Goal: Transaction & Acquisition: Purchase product/service

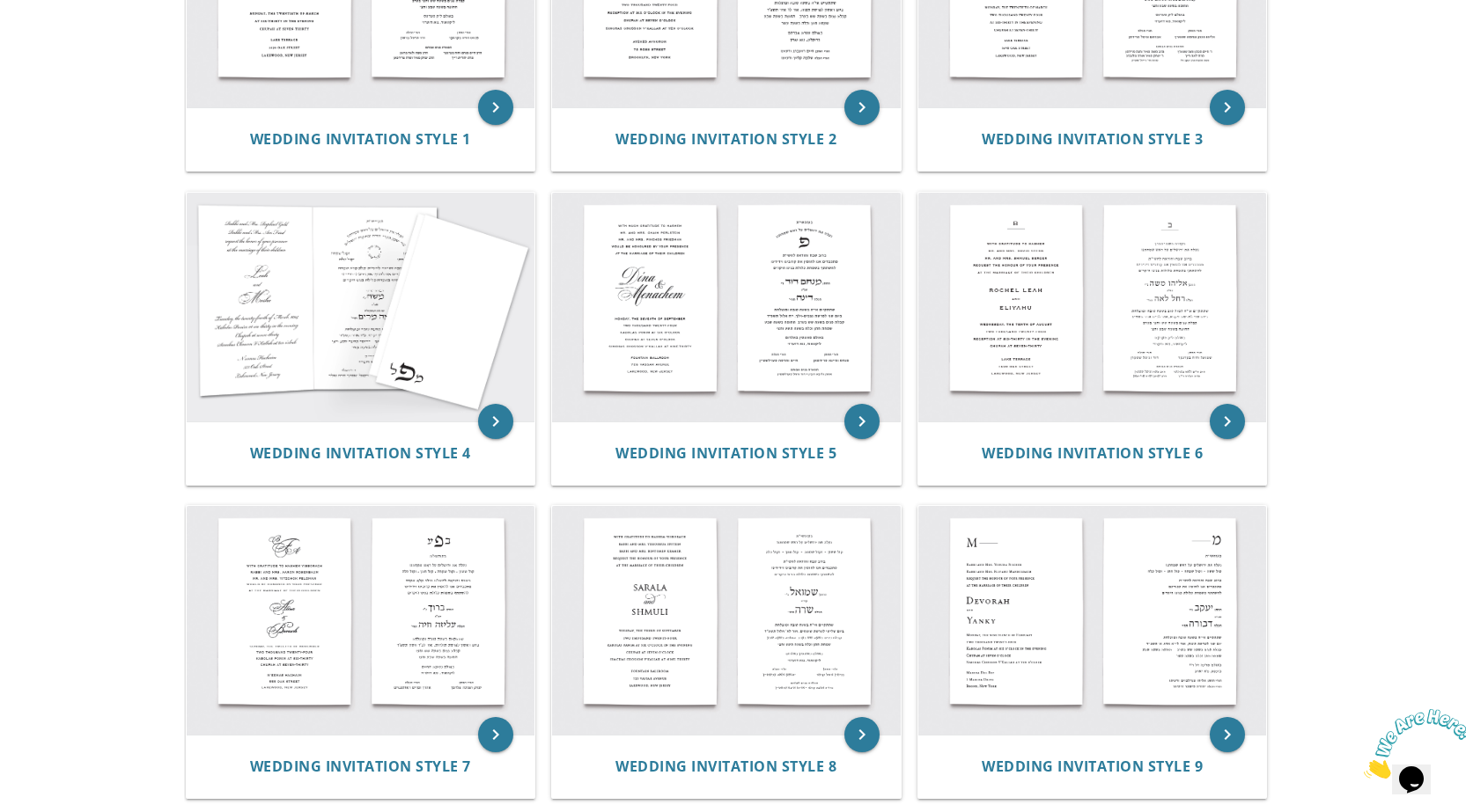
scroll to position [528, 0]
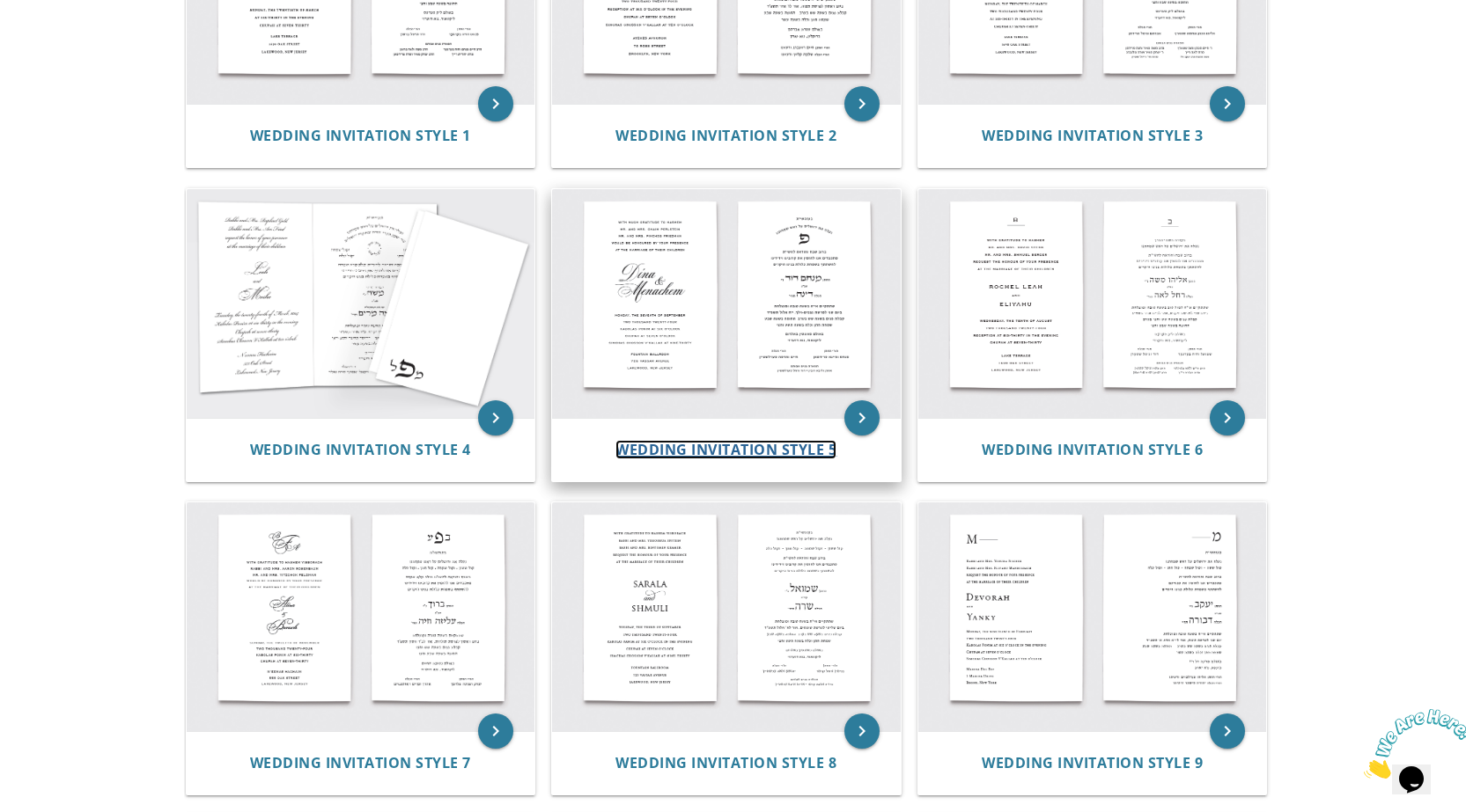
click at [760, 441] on span "Wedding Invitation Style 5" at bounding box center [726, 450] width 221 height 19
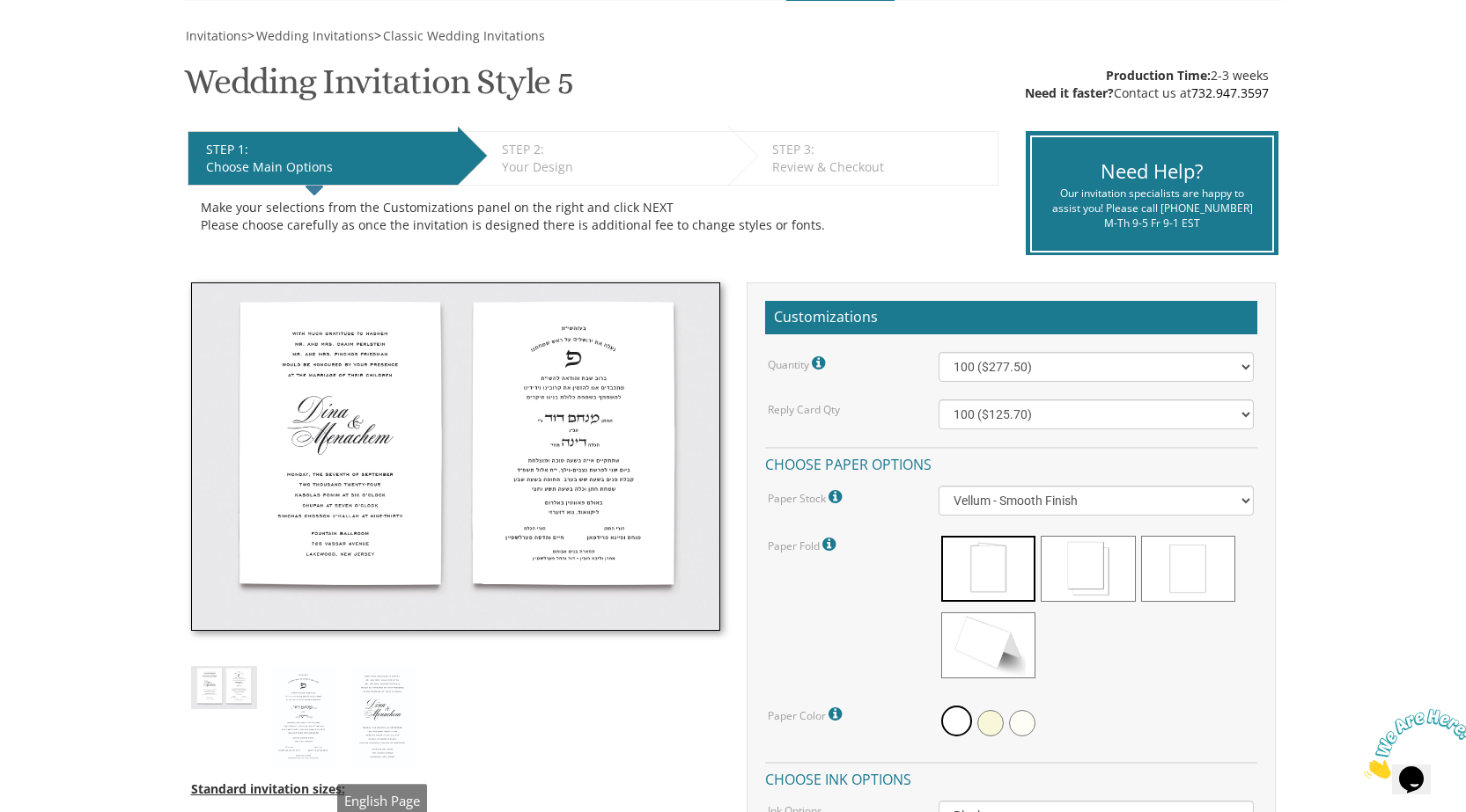
scroll to position [264, 0]
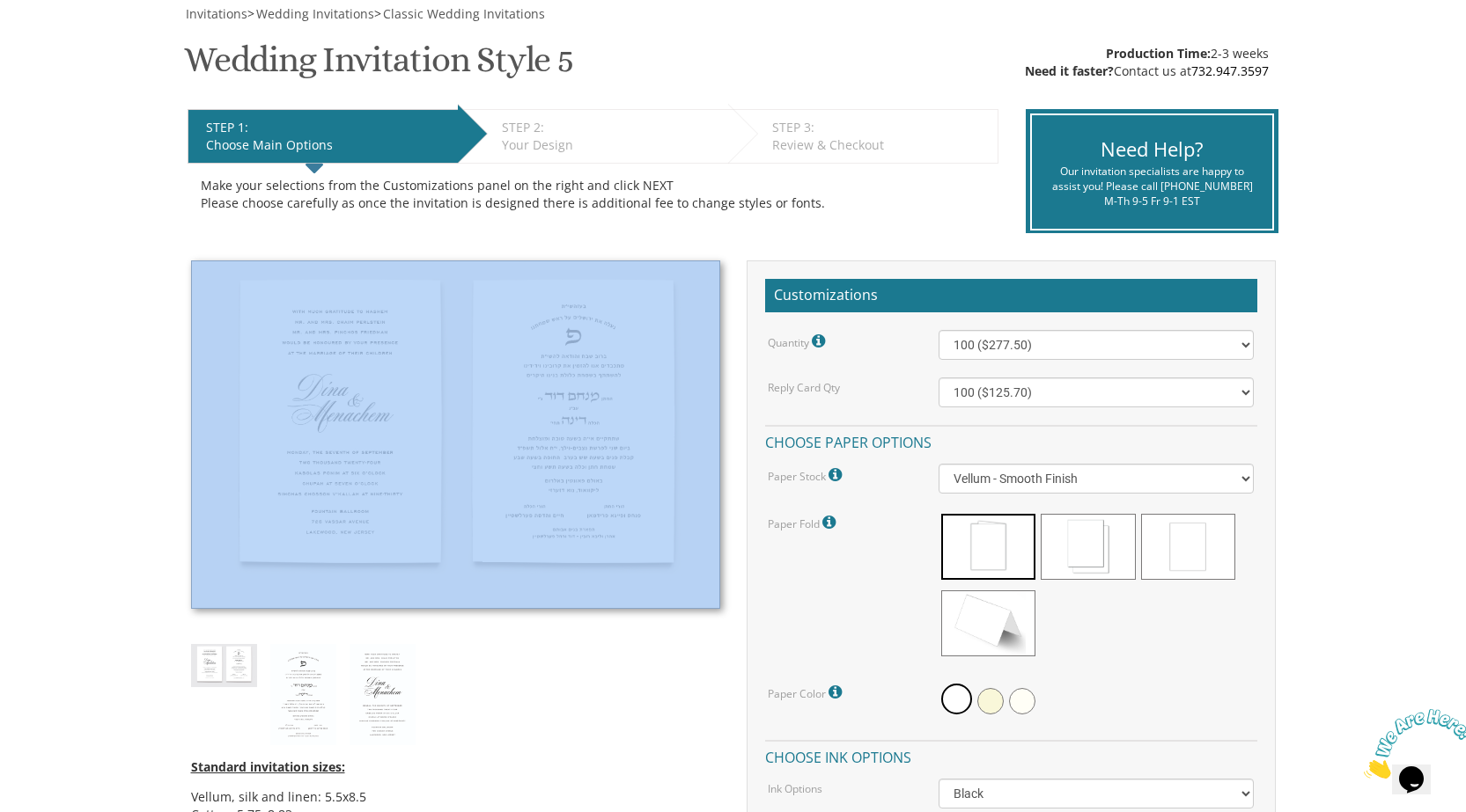
drag, startPoint x: 197, startPoint y: 257, endPoint x: 478, endPoint y: 301, distance: 284.4
click at [478, 301] on div "Invitations > Wedding Invitations > Classic Wedding Invitations Wedding Invitat…" at bounding box center [733, 814] width 1098 height 1616
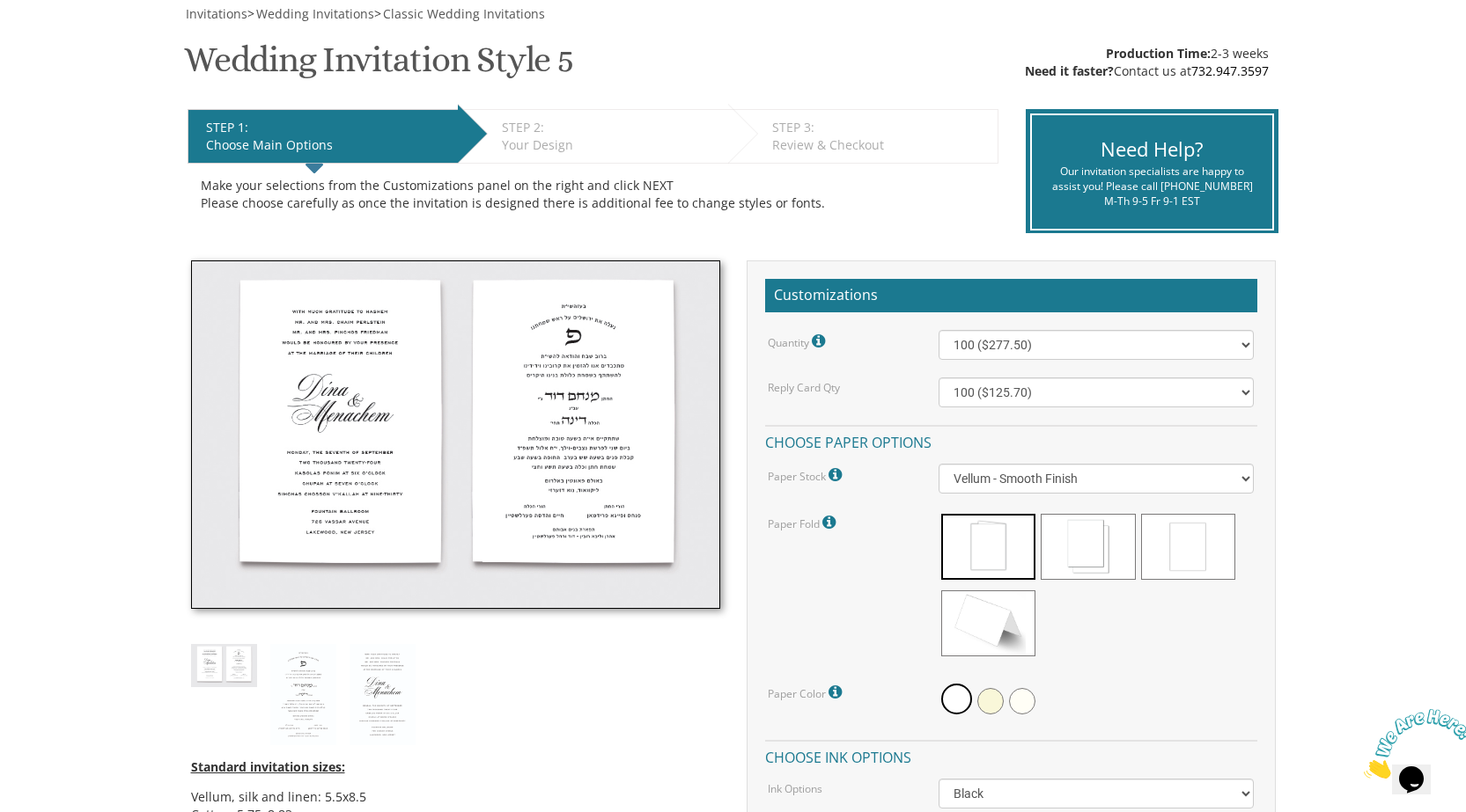
drag, startPoint x: 517, startPoint y: 370, endPoint x: 543, endPoint y: 715, distance: 346.0
click at [543, 715] on div "Standard invitation sizes: Vellum, silk and linen: 5.5x8.5 Cotton: 5.75x8.83 St…" at bounding box center [455, 684] width 556 height 849
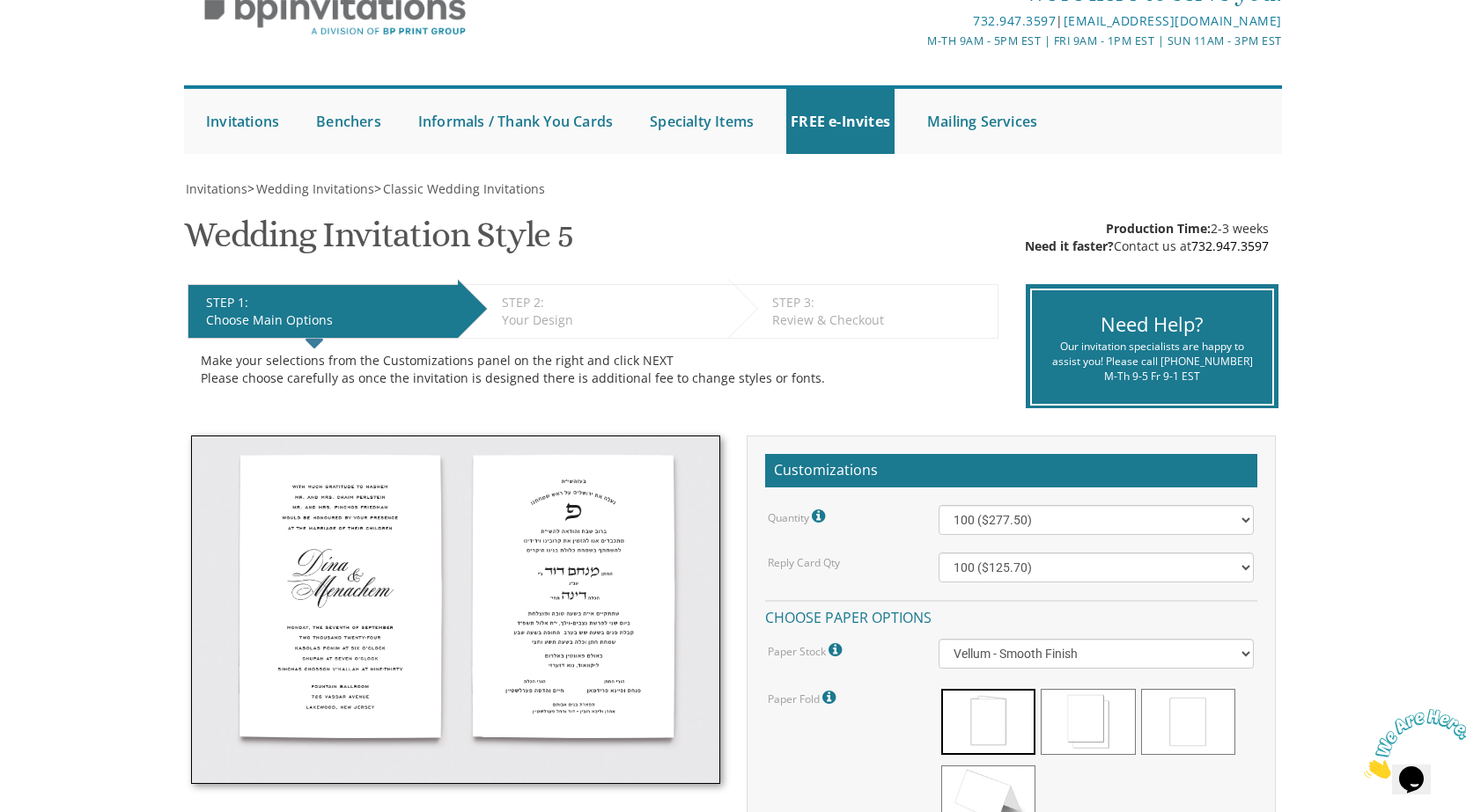
scroll to position [88, 0]
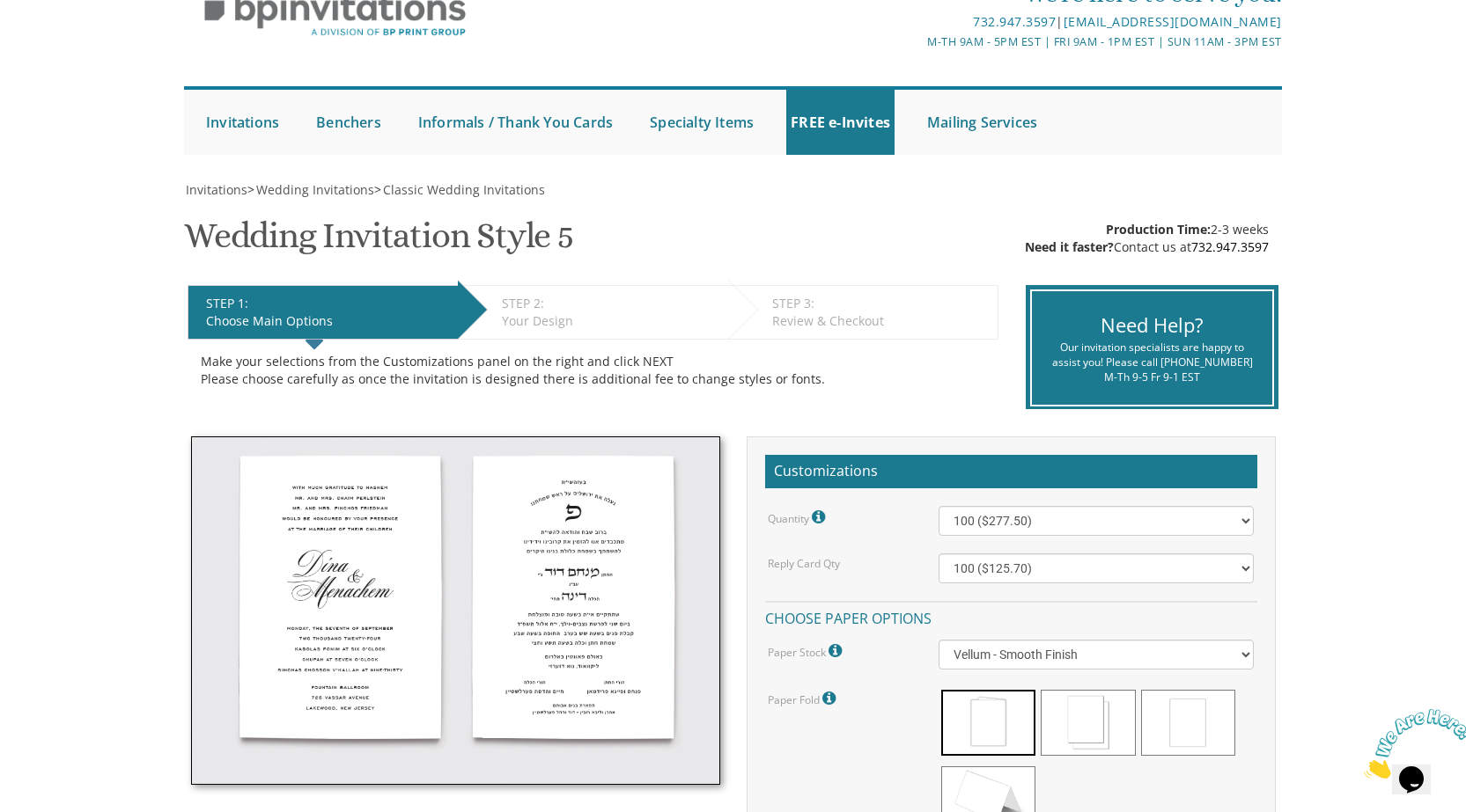
click at [321, 454] on img at bounding box center [455, 610] width 529 height 348
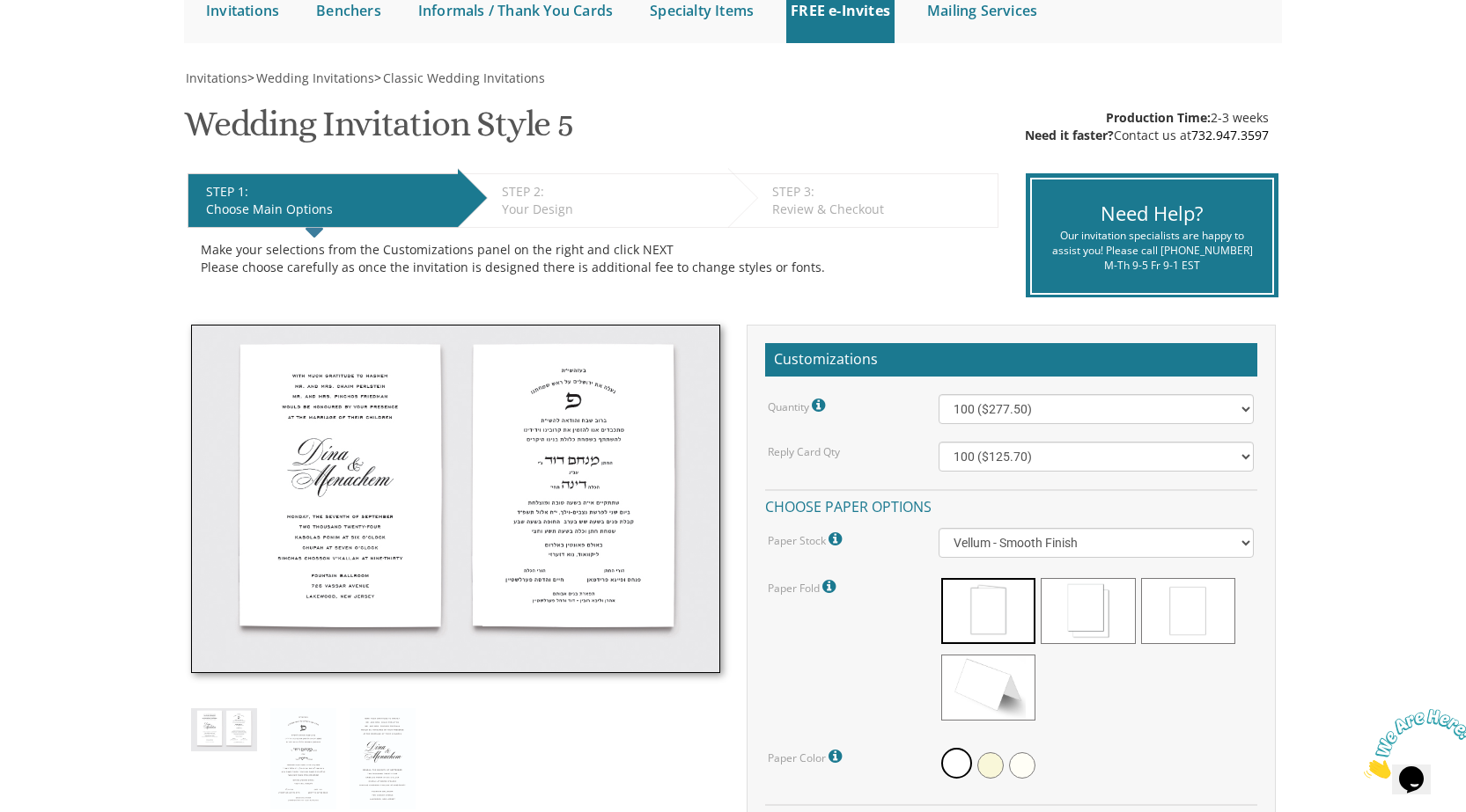
scroll to position [352, 0]
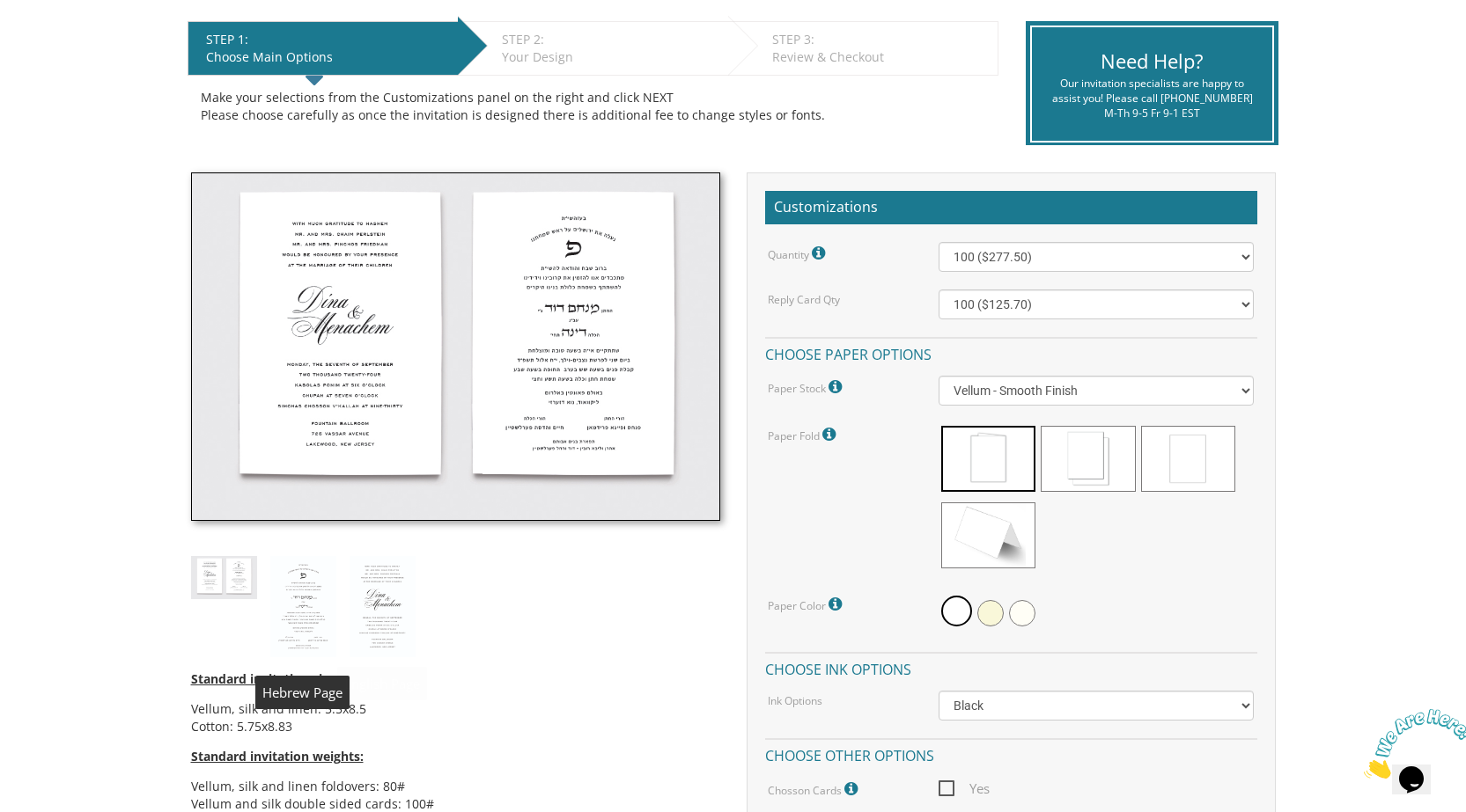
click at [302, 601] on img at bounding box center [303, 608] width 66 height 102
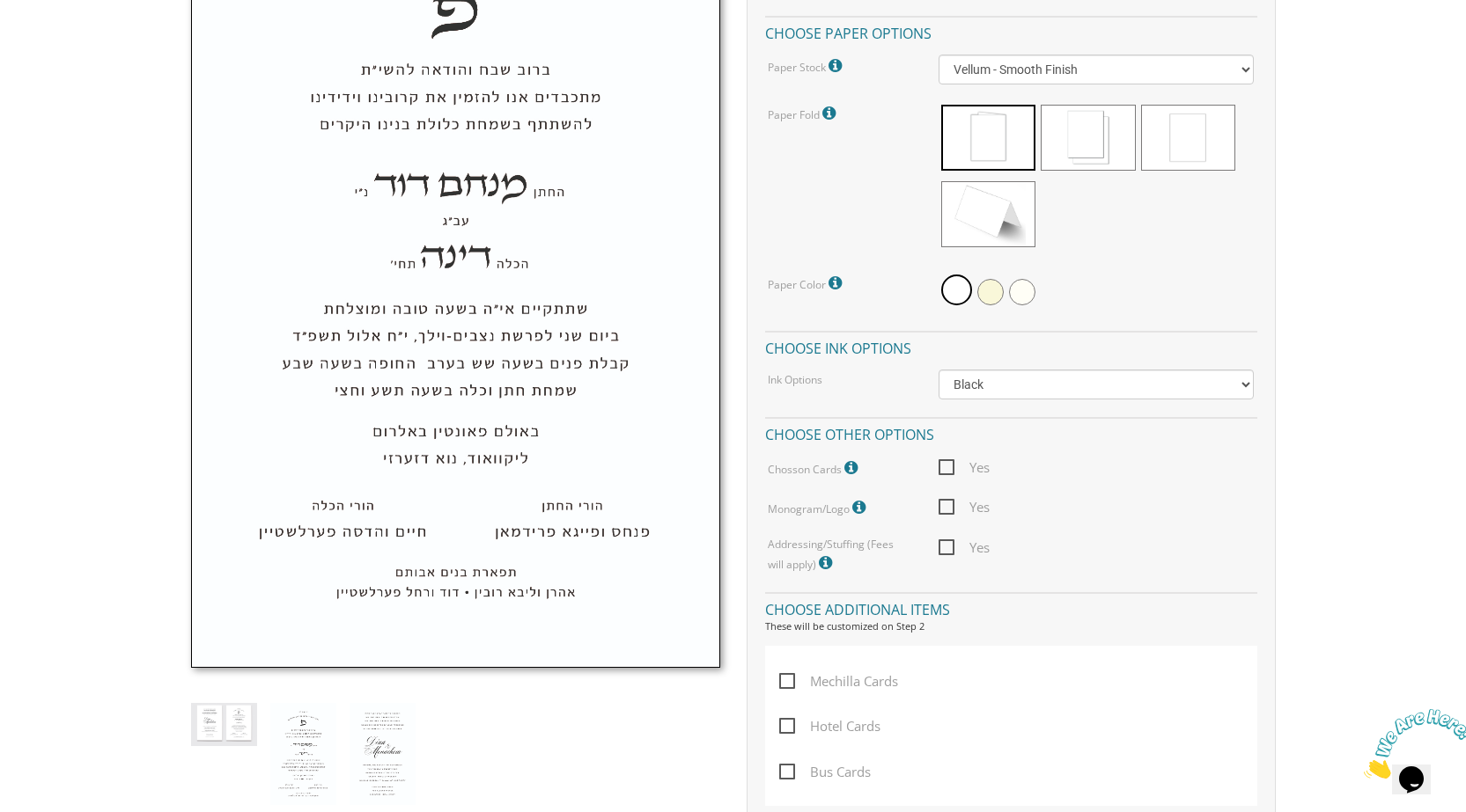
scroll to position [705, 0]
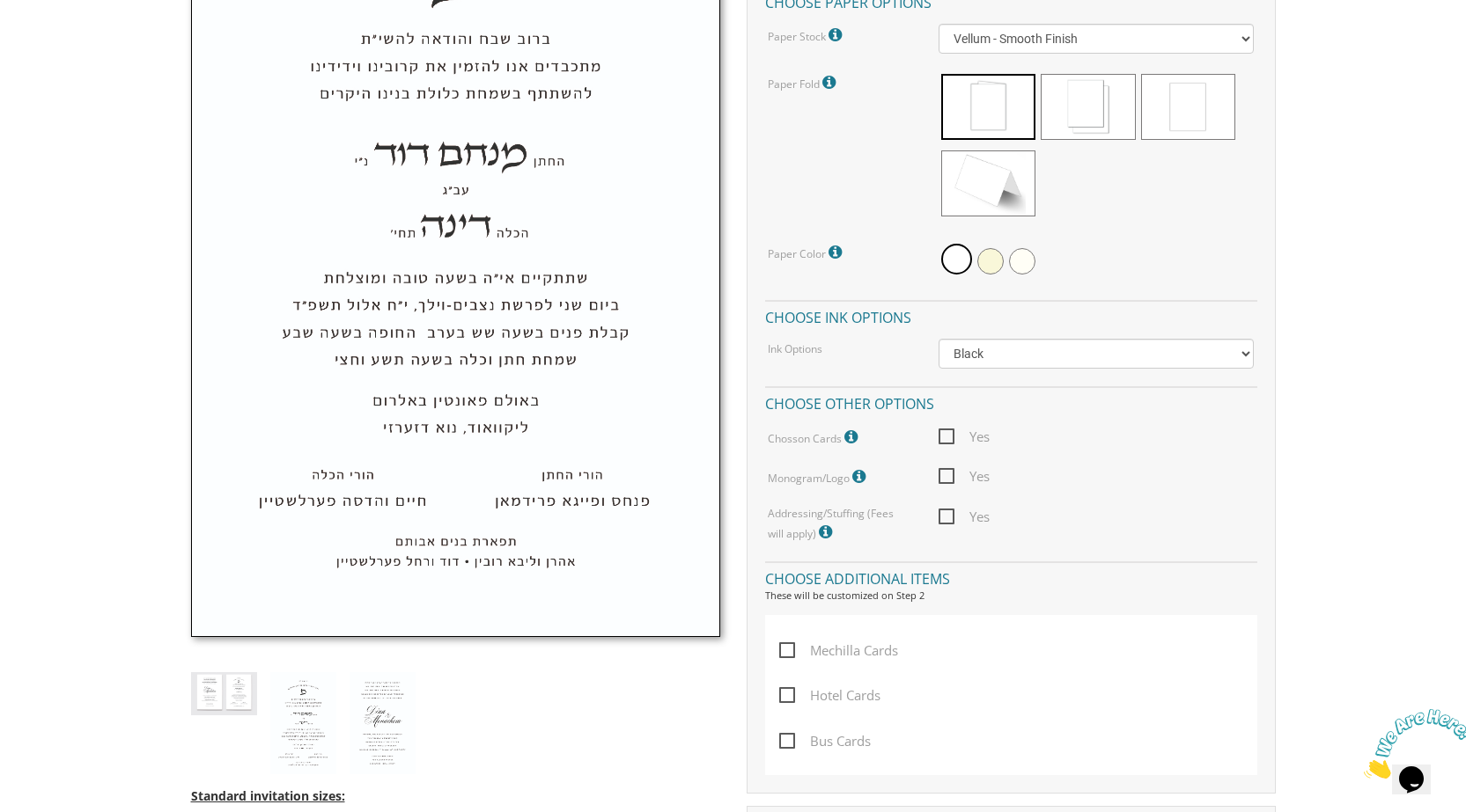
click at [229, 688] on img at bounding box center [224, 694] width 66 height 43
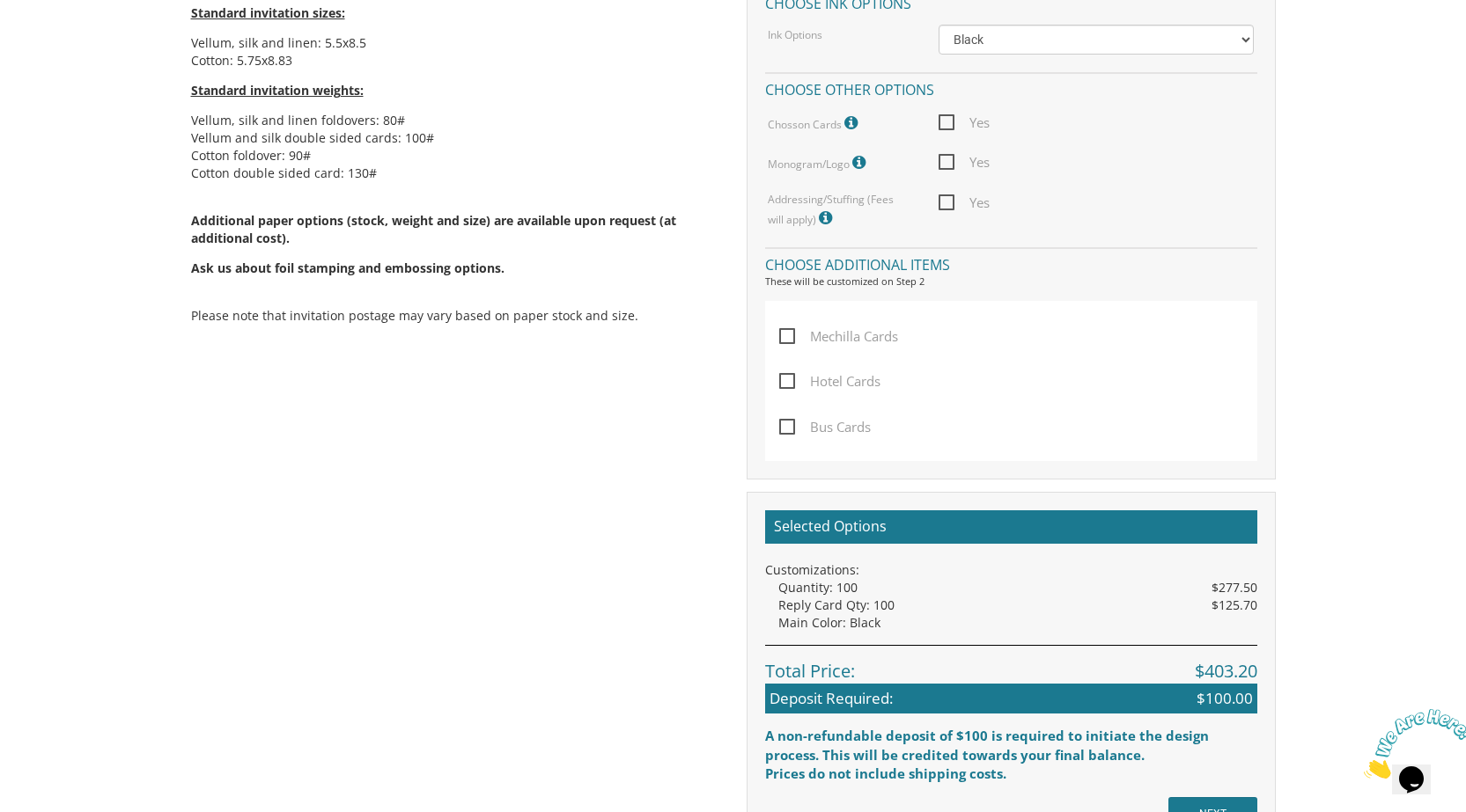
scroll to position [1232, 0]
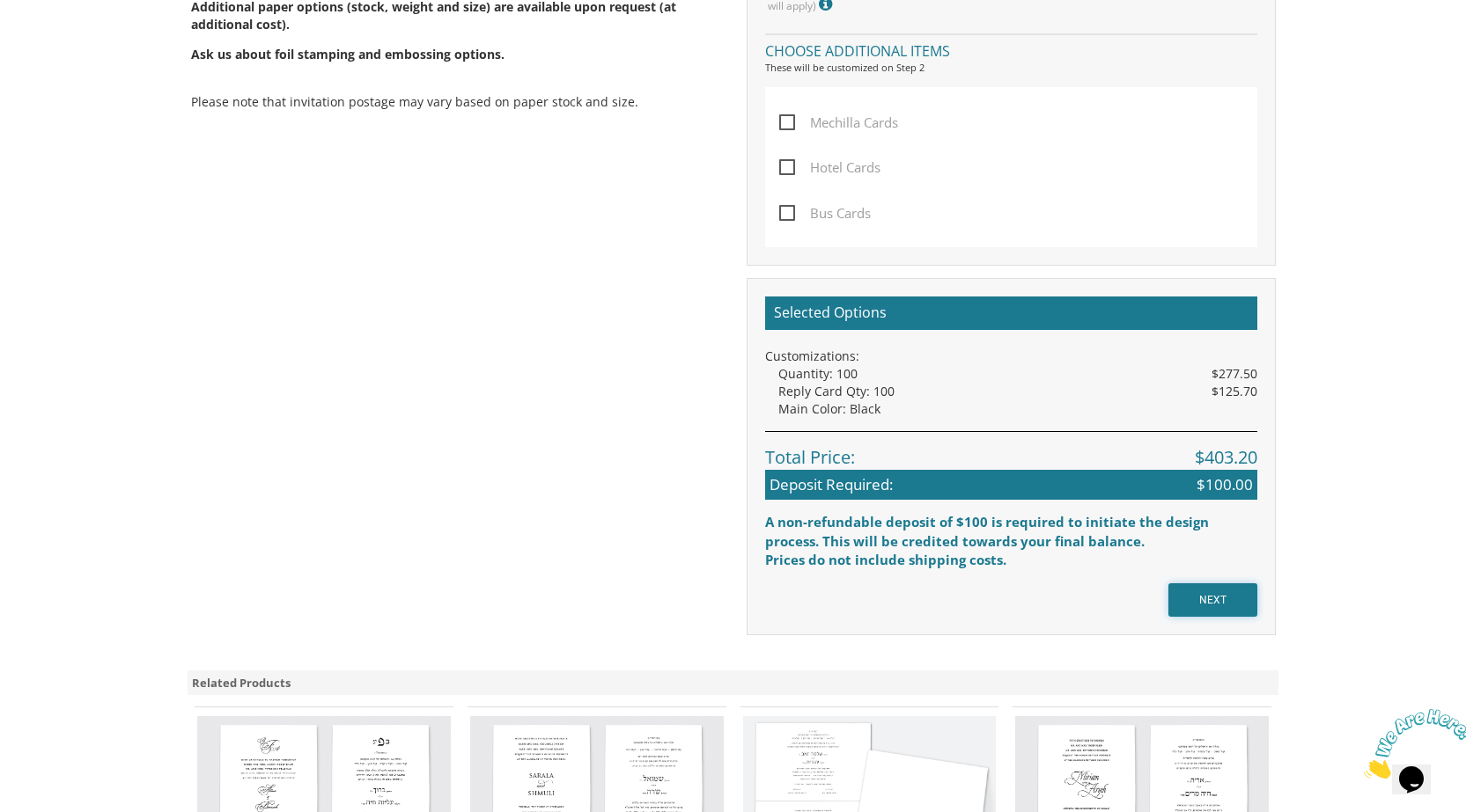
click at [1247, 601] on input "NEXT" at bounding box center [1213, 600] width 89 height 34
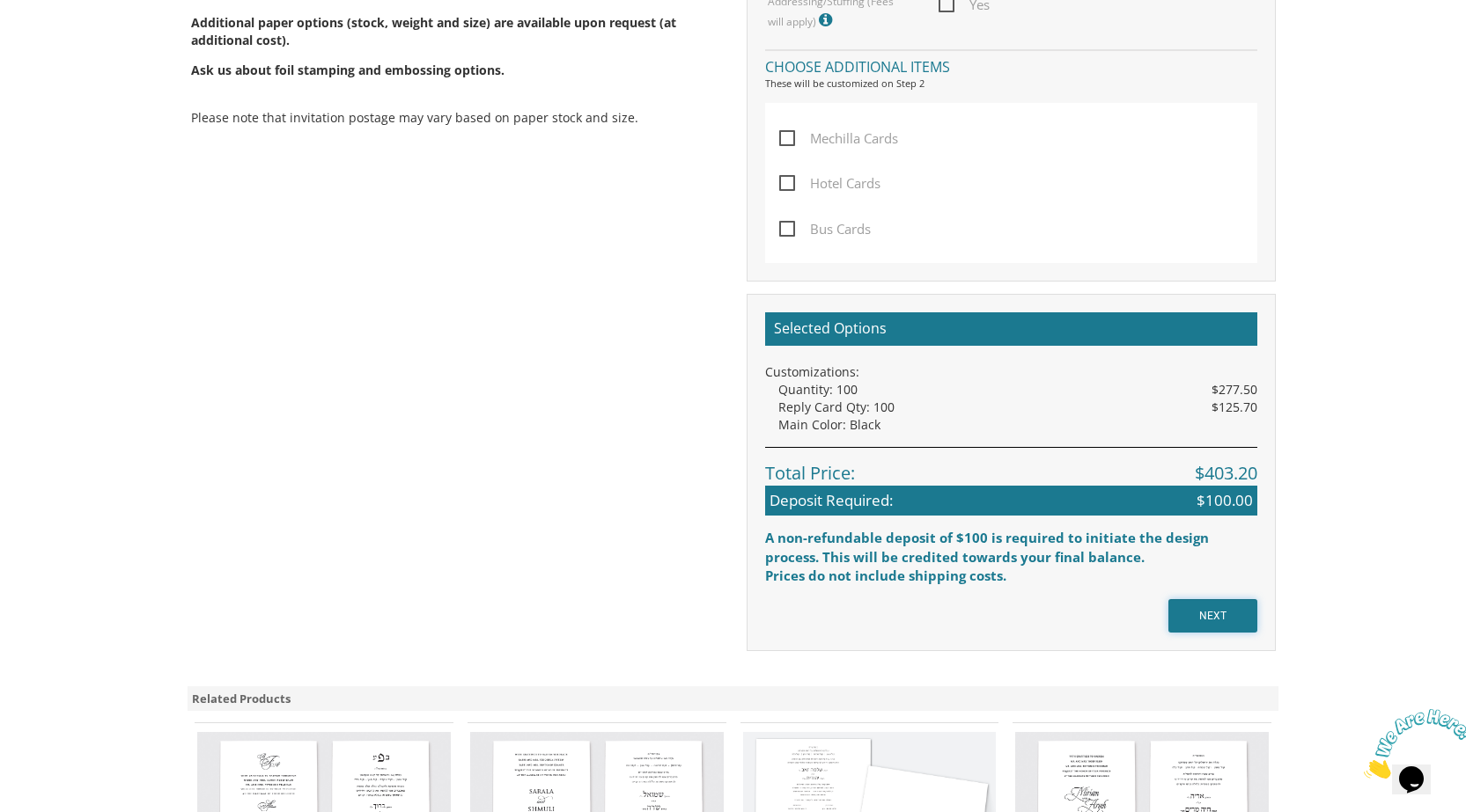
scroll to position [792, 0]
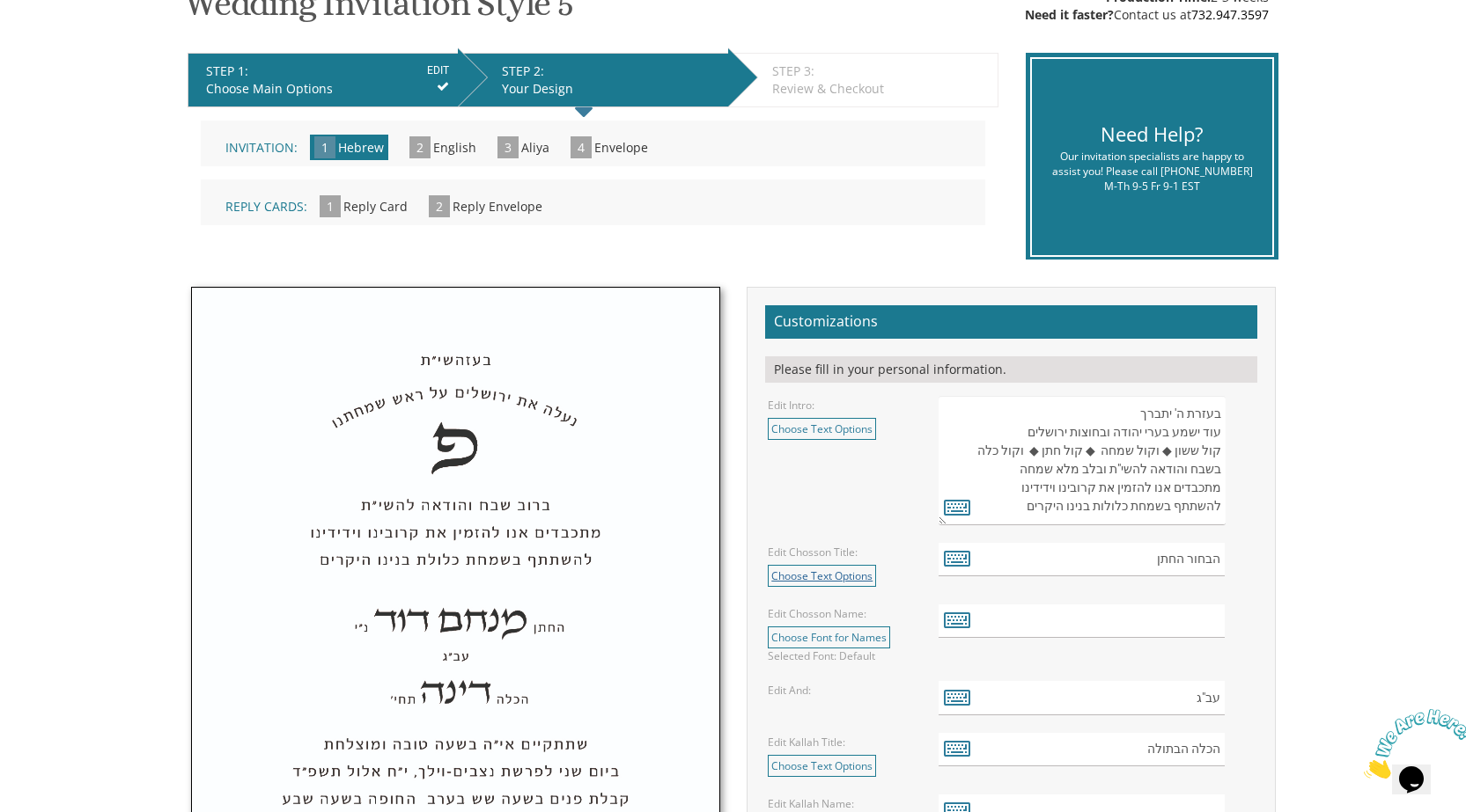
scroll to position [352, 0]
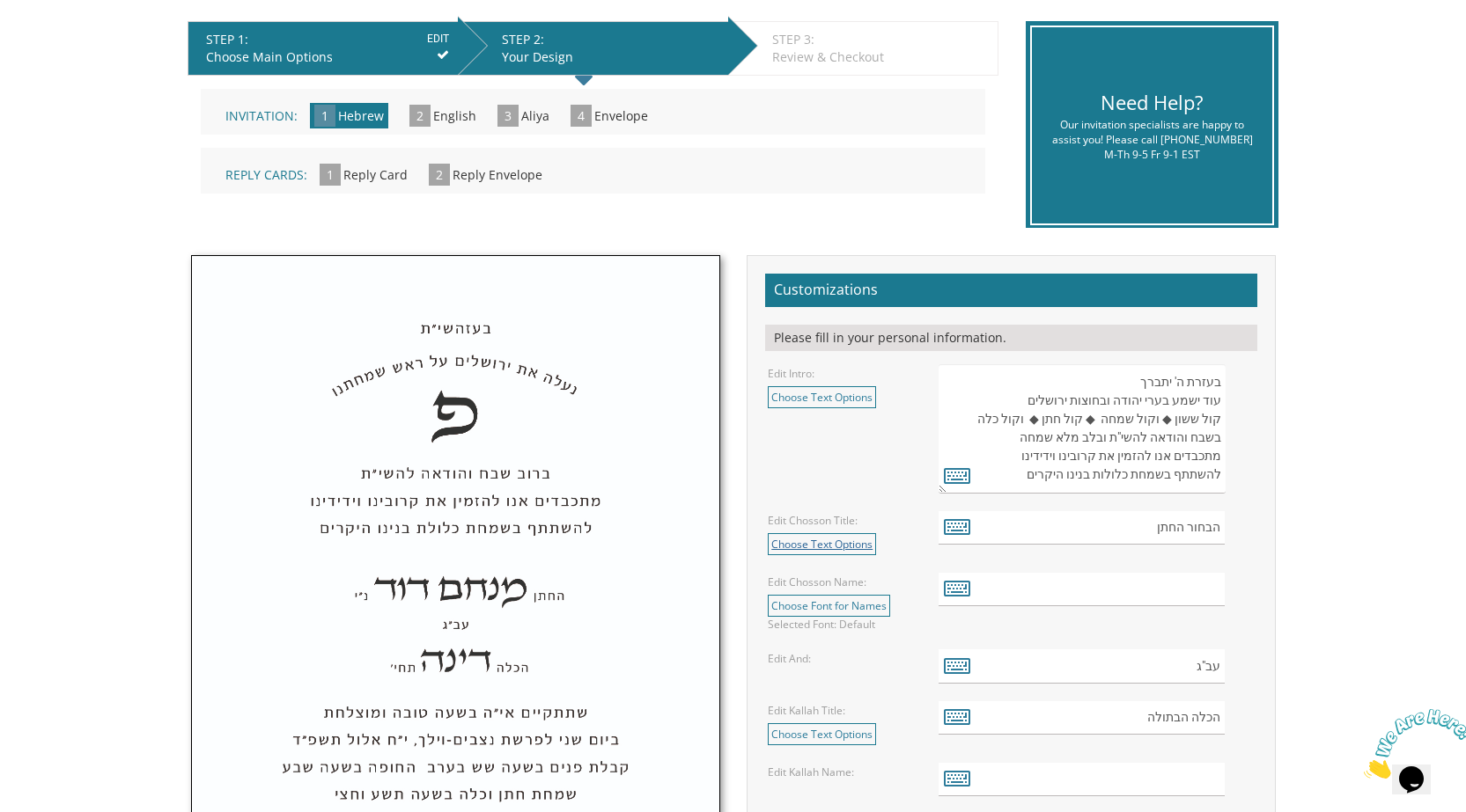
click at [853, 553] on link "Choose Text Options" at bounding box center [822, 544] width 108 height 22
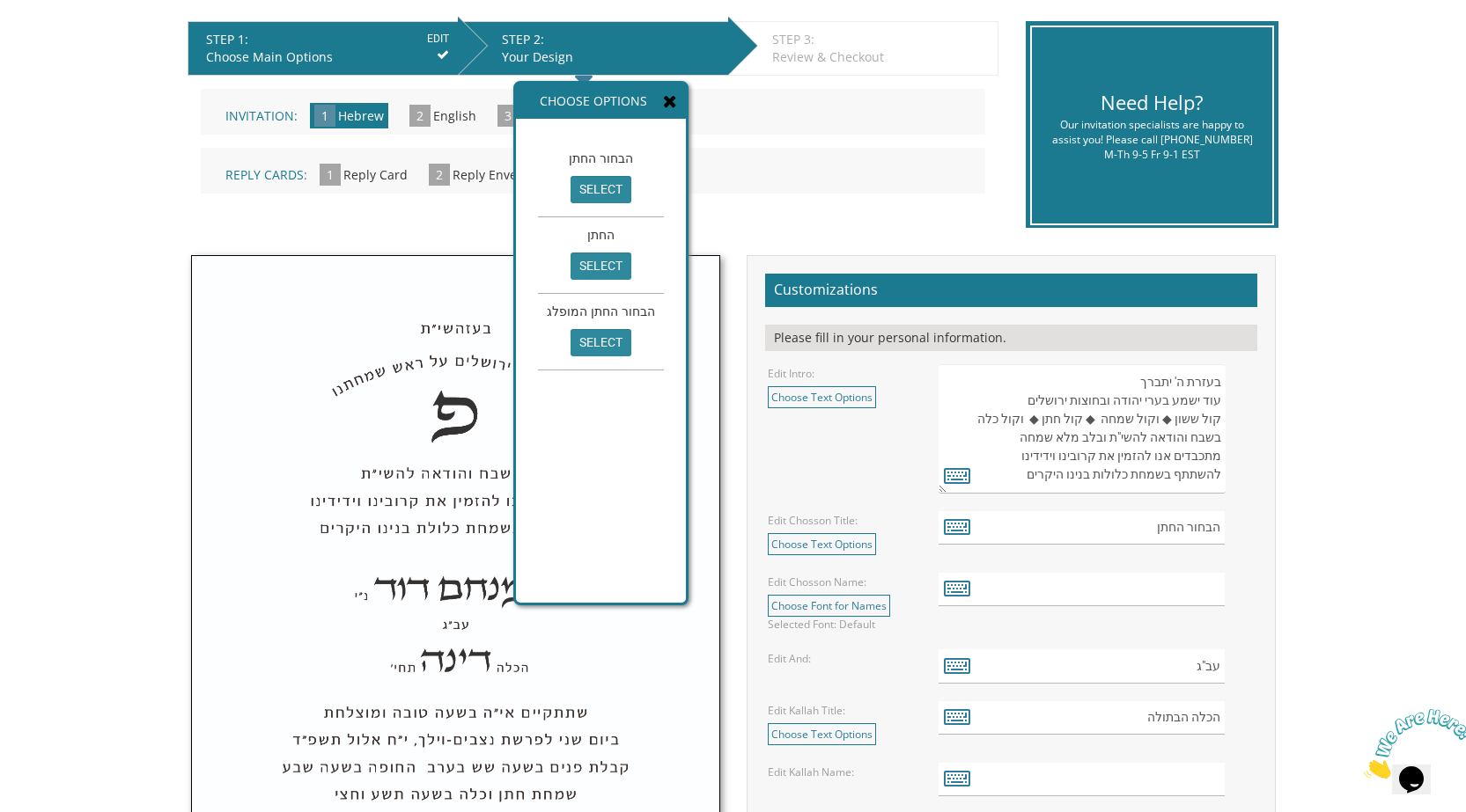
drag, startPoint x: 1131, startPoint y: 385, endPoint x: 1207, endPoint y: 484, distance: 124.8
click at [1206, 484] on textarea "בעזרת ה' יתברך עוד ישמע בערי יהודה ובחוצות ירושלים קול ששון ◆ וקול שמחה ◆ קול ח…" at bounding box center [1082, 429] width 286 height 130
drag, startPoint x: 1021, startPoint y: 481, endPoint x: 1236, endPoint y: 383, distance: 236.3
click at [1236, 383] on div "בעזרת ה' יתברך עוד ישמע בערי יהודה ובחוצות ירושלים קול ששון ◆ וקול שמחה ◆ קול ח…" at bounding box center [1096, 429] width 315 height 130
